Goal: Information Seeking & Learning: Find contact information

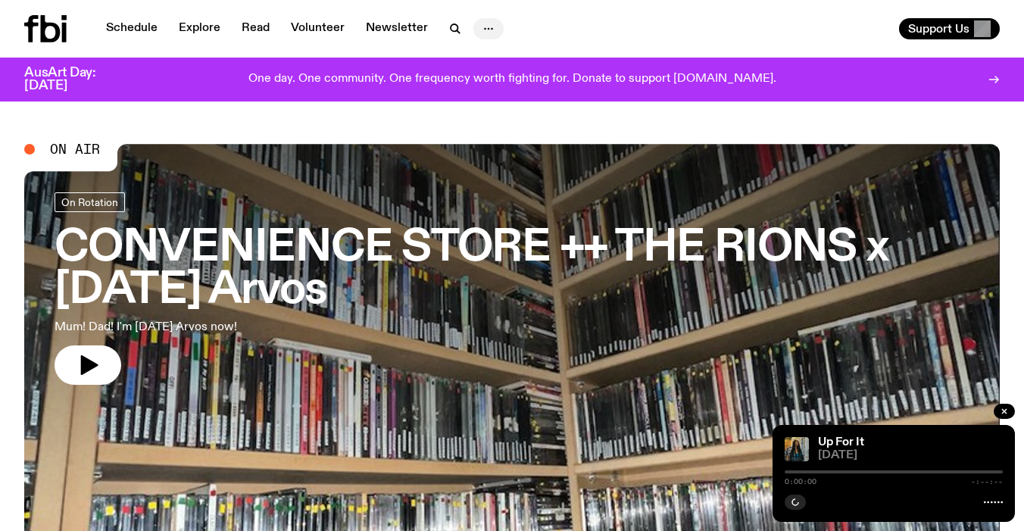
click at [495, 24] on button "button" at bounding box center [489, 28] width 30 height 21
click at [479, 88] on link "Contact" at bounding box center [489, 86] width 76 height 21
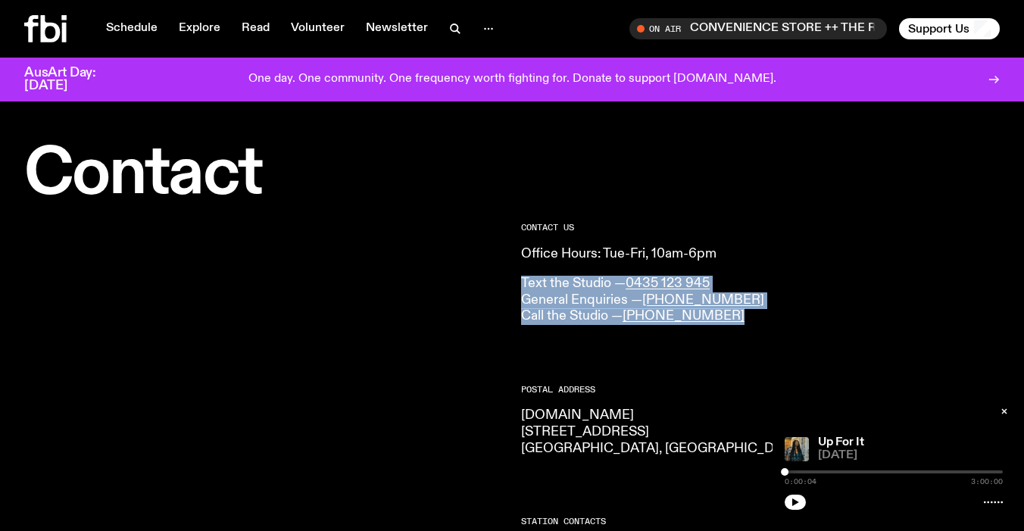
drag, startPoint x: 762, startPoint y: 319, endPoint x: 484, endPoint y: 303, distance: 278.5
copy p "Text the Studio — 0435 123 945 General Enquiries — [PHONE_NUMBER] Call the Stud…"
